Goal: Task Accomplishment & Management: Manage account settings

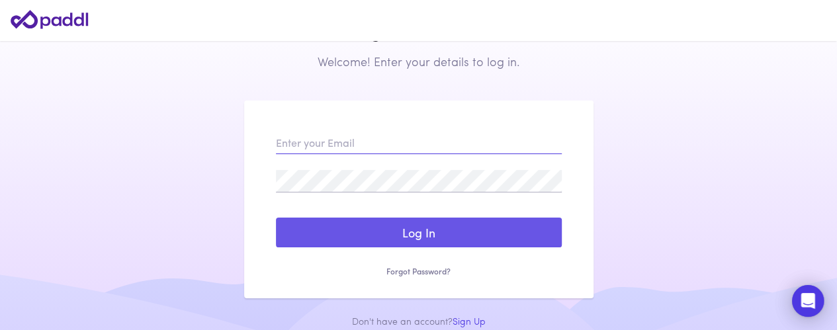
type input "[PERSON_NAME][EMAIL_ADDRESS][DOMAIN_NAME]"
click at [434, 231] on button "Log In" at bounding box center [419, 233] width 286 height 30
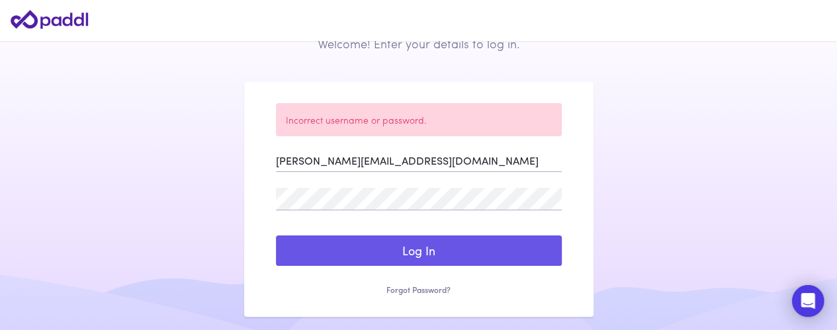
click at [434, 231] on form "[PERSON_NAME][EMAIL_ADDRESS][DOMAIN_NAME] Log In Sign Up Reset my Password Forg…" at bounding box center [419, 222] width 286 height 146
click at [395, 244] on button "Log In" at bounding box center [419, 250] width 286 height 30
